Goal: Download file/media

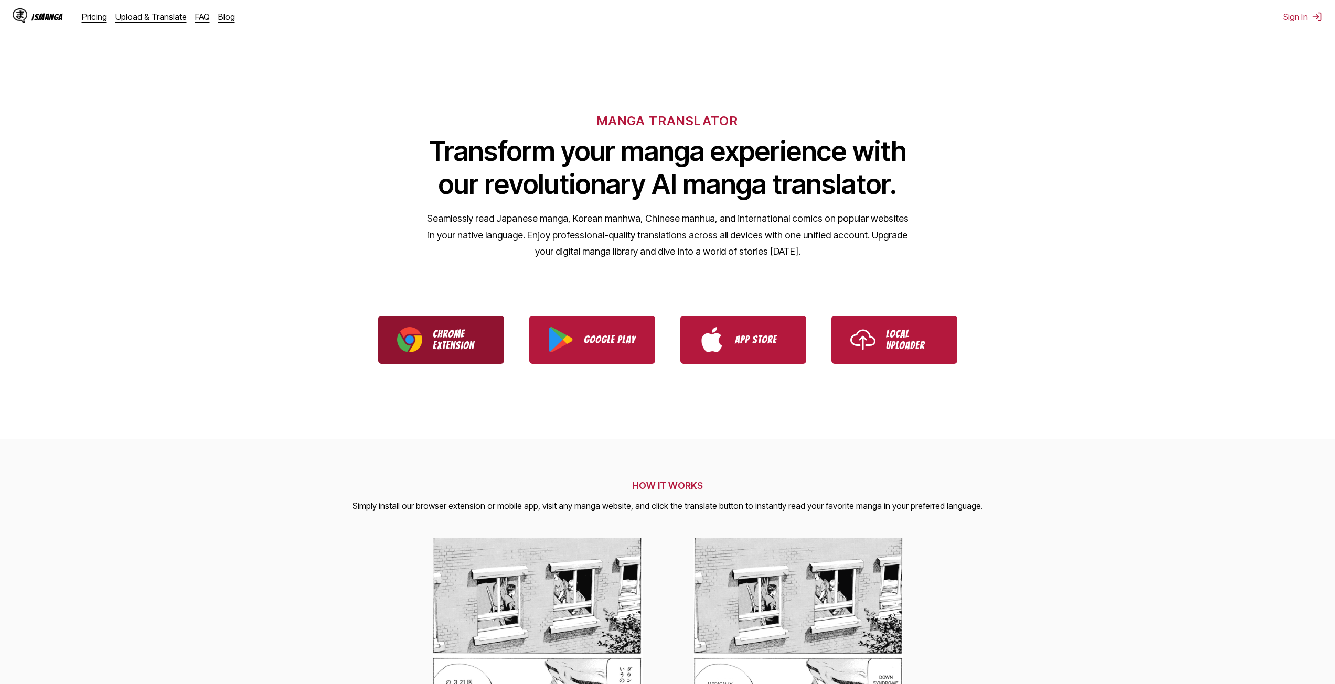
click at [445, 340] on p "Chrome Extension" at bounding box center [459, 339] width 52 height 23
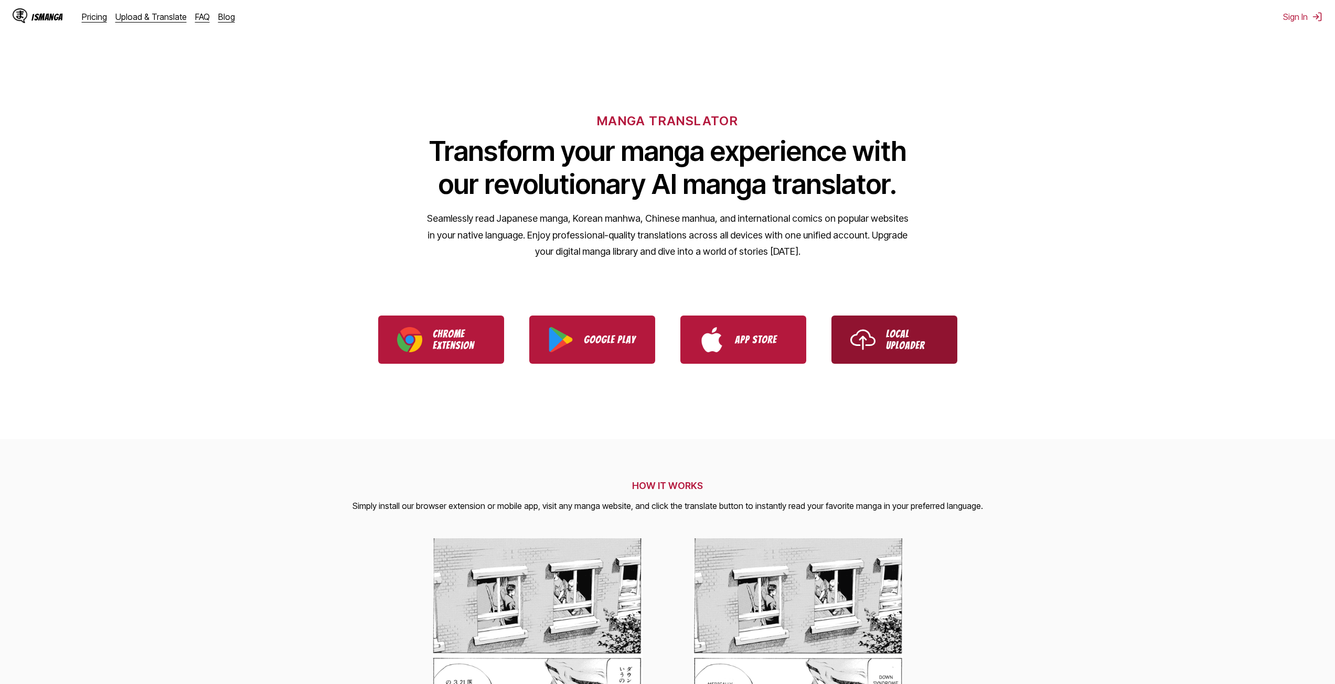
click at [912, 335] on p "Local Uploader" at bounding box center [912, 339] width 52 height 23
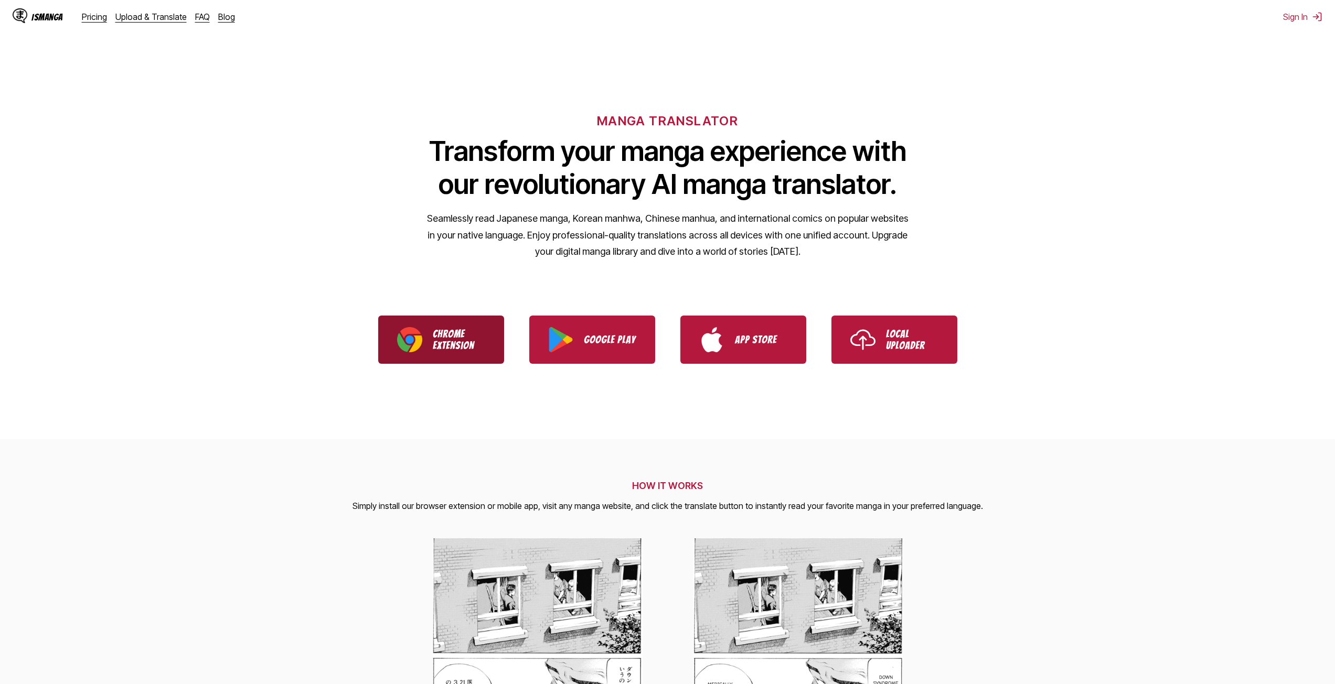
click at [453, 349] on p "Chrome Extension" at bounding box center [459, 339] width 52 height 23
